Goal: Communication & Community: Answer question/provide support

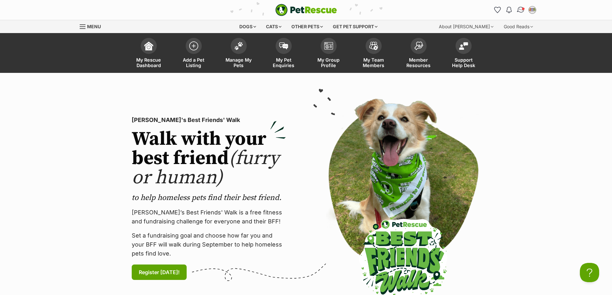
click at [521, 10] on img "Conversations" at bounding box center [521, 10] width 9 height 8
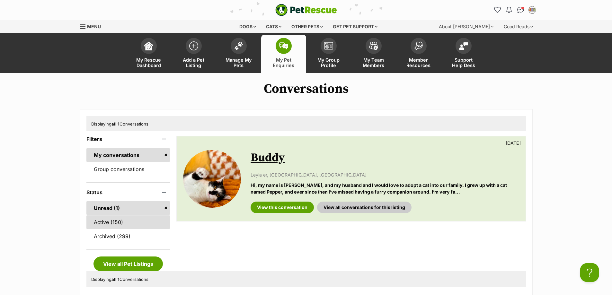
click at [127, 226] on link "Active (150)" at bounding box center [128, 223] width 84 height 14
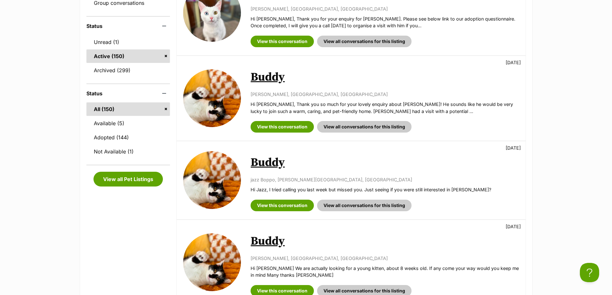
scroll to position [137, 0]
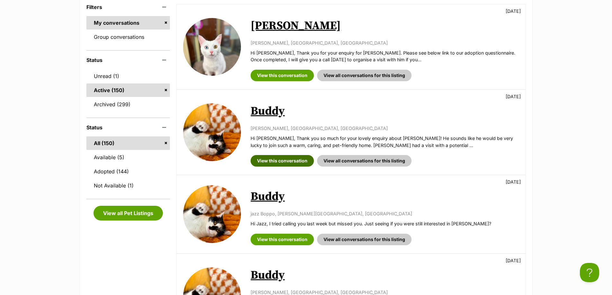
click at [293, 161] on link "View this conversation" at bounding box center [282, 161] width 63 height 12
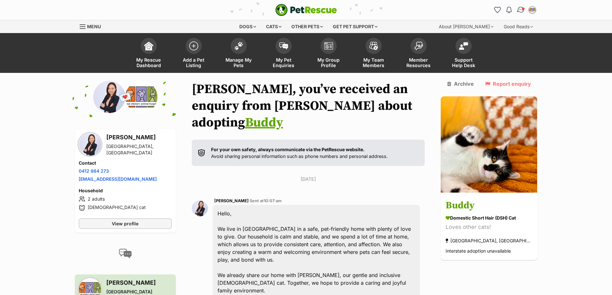
click at [523, 7] on span "Conversations" at bounding box center [523, 8] width 3 height 3
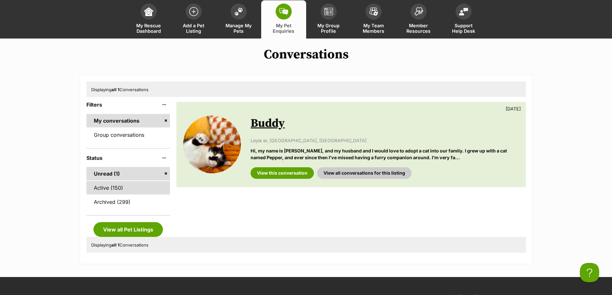
click at [92, 190] on link "Active (150)" at bounding box center [128, 188] width 84 height 14
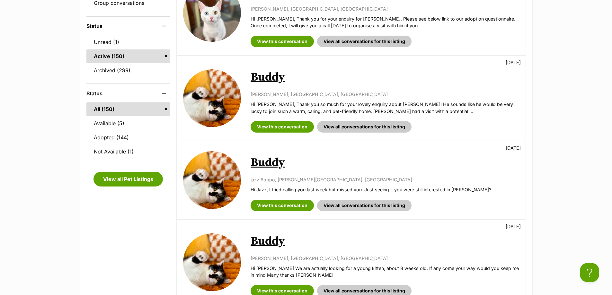
scroll to position [137, 0]
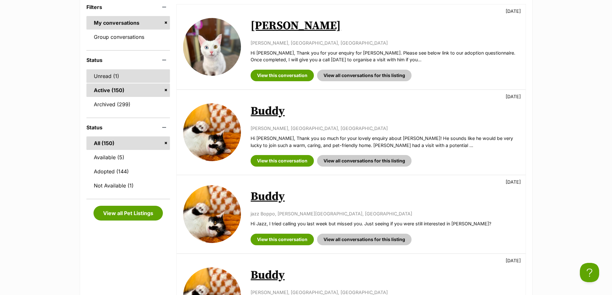
click at [116, 77] on link "Unread (1)" at bounding box center [128, 76] width 84 height 14
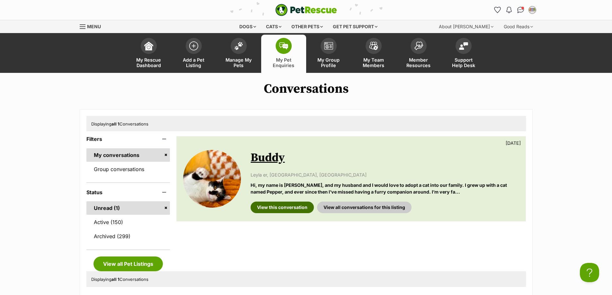
click at [274, 203] on link "View this conversation" at bounding box center [282, 208] width 63 height 12
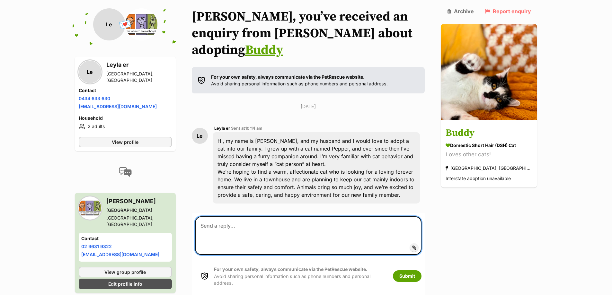
click at [248, 217] on textarea at bounding box center [308, 236] width 227 height 39
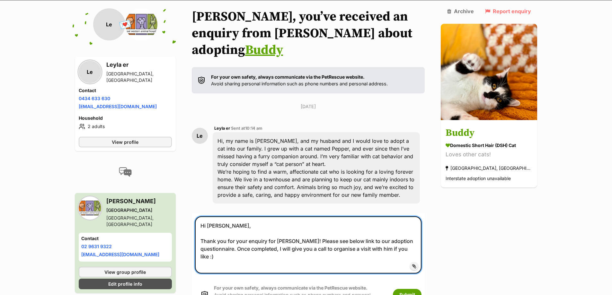
paste textarea "[URL][DOMAIN_NAME]"
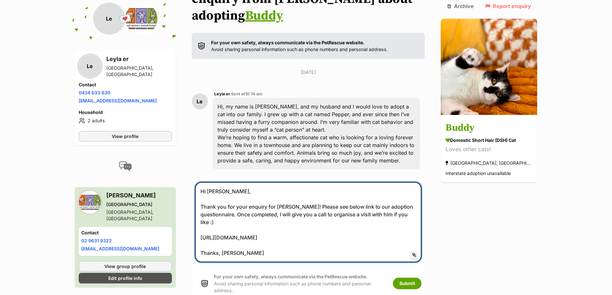
scroll to position [141, 0]
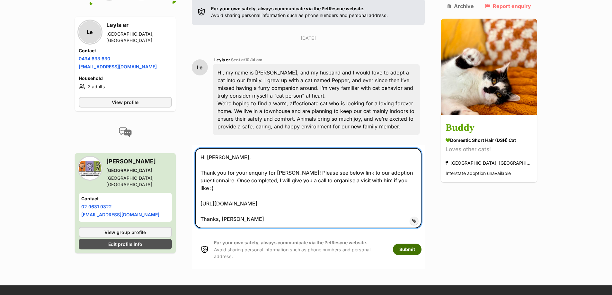
type textarea "Hi Leyla, Thank you for your enquiry for Buddy! Please see below link to our ad…"
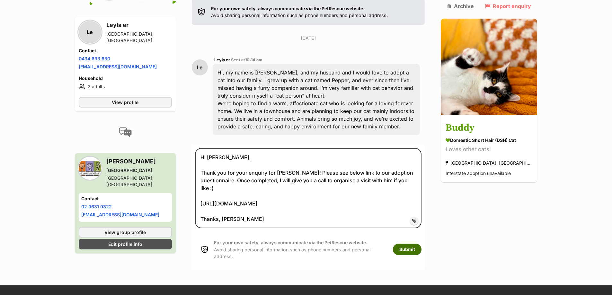
click at [422, 244] on button "Submit" at bounding box center [407, 250] width 29 height 12
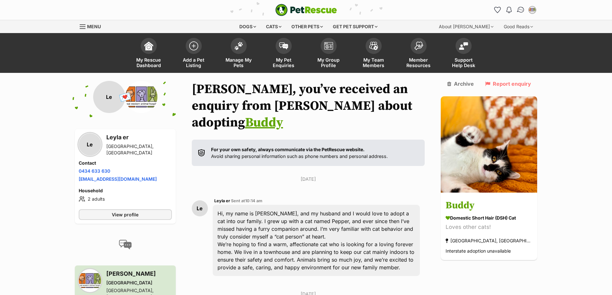
click at [519, 13] on img "Conversations" at bounding box center [521, 10] width 9 height 8
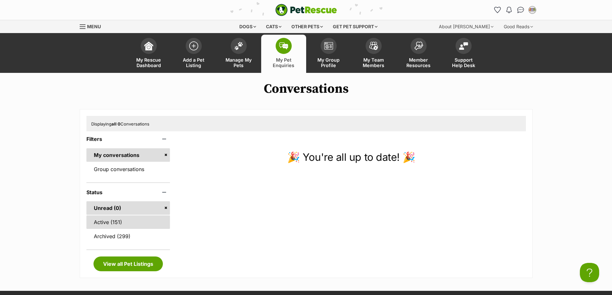
click at [116, 225] on link "Active (151)" at bounding box center [128, 223] width 84 height 14
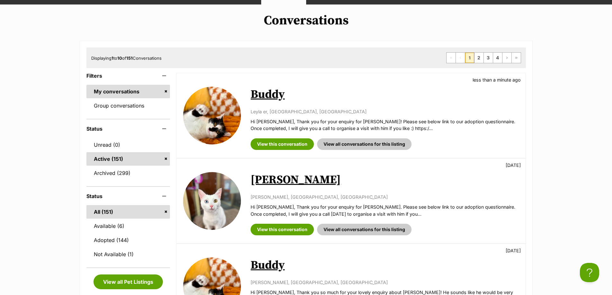
scroll to position [103, 0]
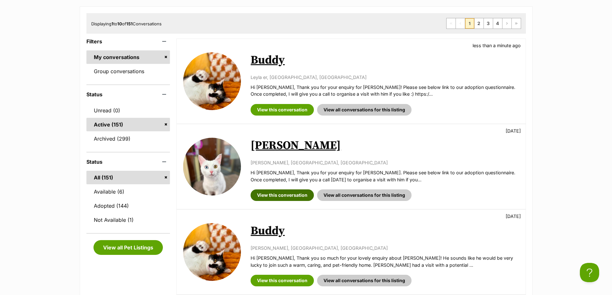
click at [290, 198] on link "View this conversation" at bounding box center [282, 196] width 63 height 12
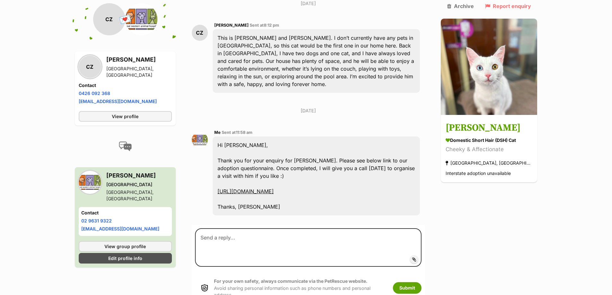
scroll to position [141, 0]
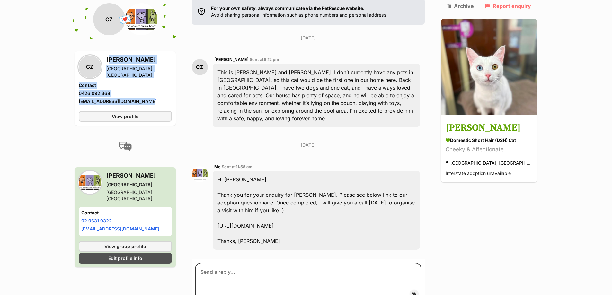
drag, startPoint x: 107, startPoint y: 59, endPoint x: 149, endPoint y: 100, distance: 58.7
click at [149, 100] on div "CZ [PERSON_NAME] [GEOGRAPHIC_DATA], [GEOGRAPHIC_DATA] Contact Phone number Phon…" at bounding box center [125, 80] width 93 height 51
copy div "[PERSON_NAME][GEOGRAPHIC_DATA] Contact Phone number Phone number [PHONE_NUMBER]…"
